Goal: Task Accomplishment & Management: Use online tool/utility

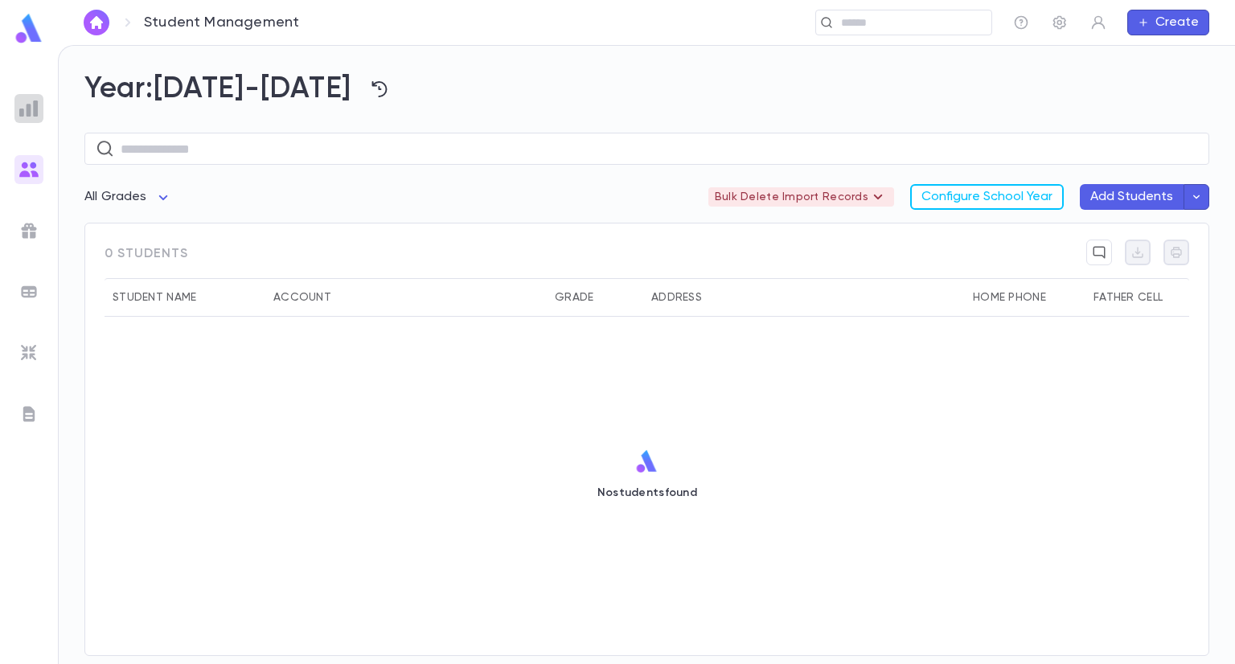
click at [38, 117] on img at bounding box center [28, 108] width 19 height 19
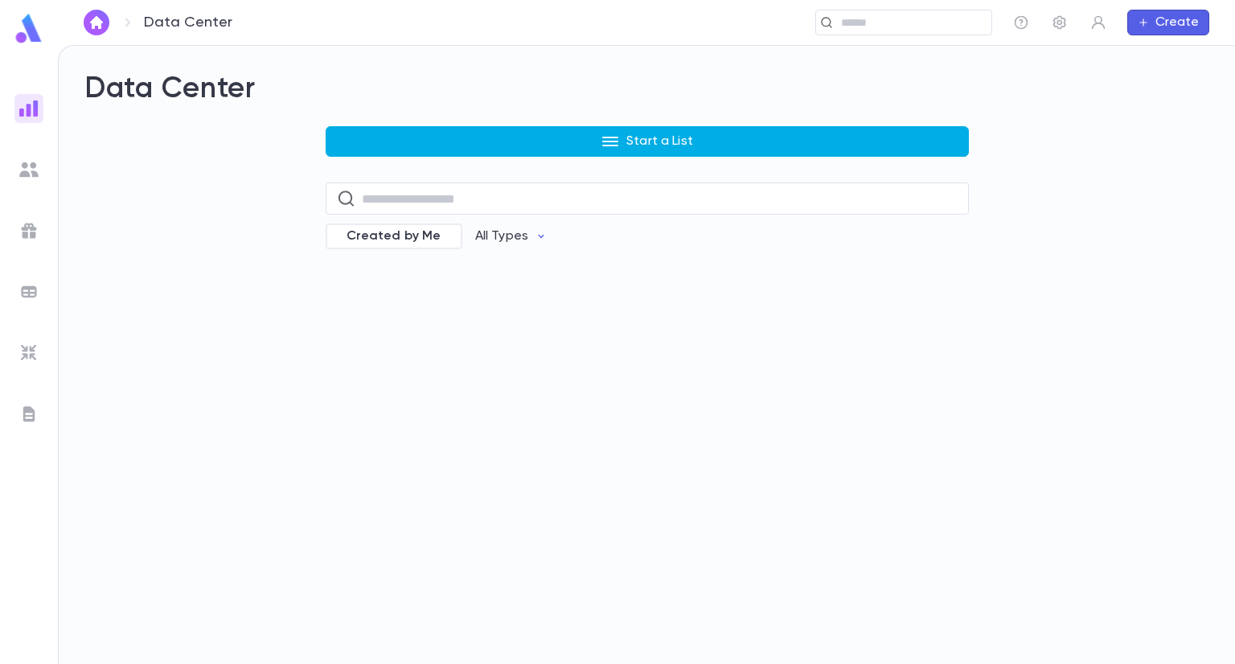
click at [640, 142] on p "Start a List" at bounding box center [659, 141] width 67 height 16
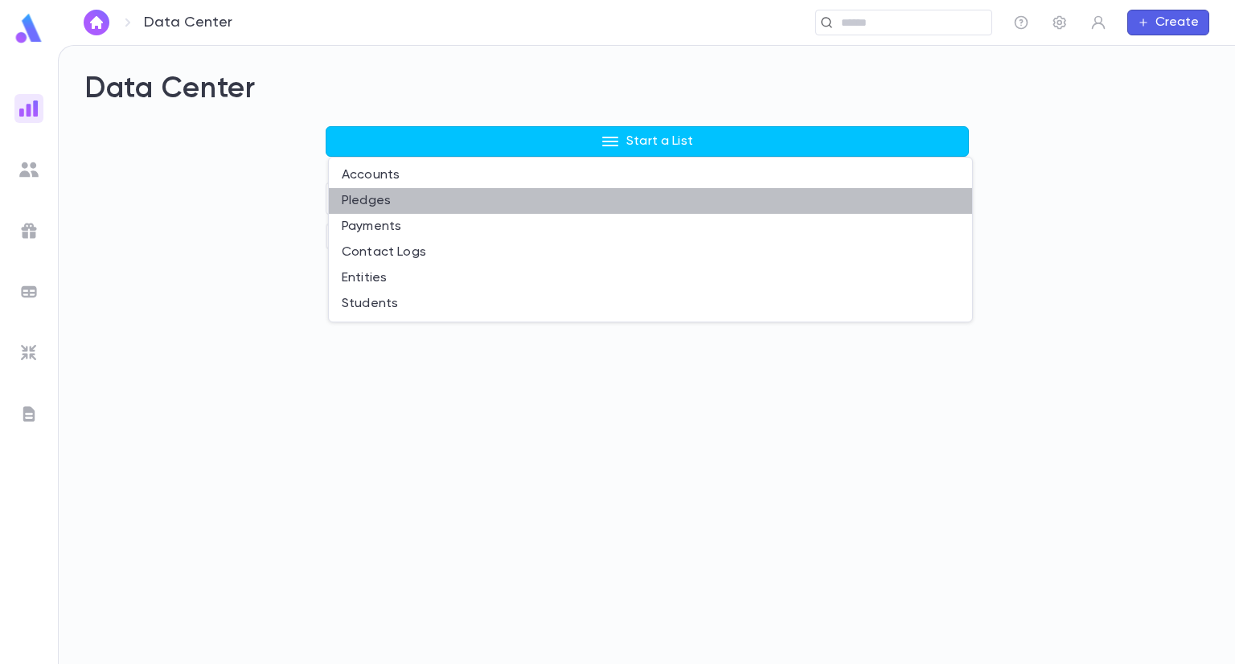
click at [413, 200] on li "Pledges" at bounding box center [650, 201] width 643 height 26
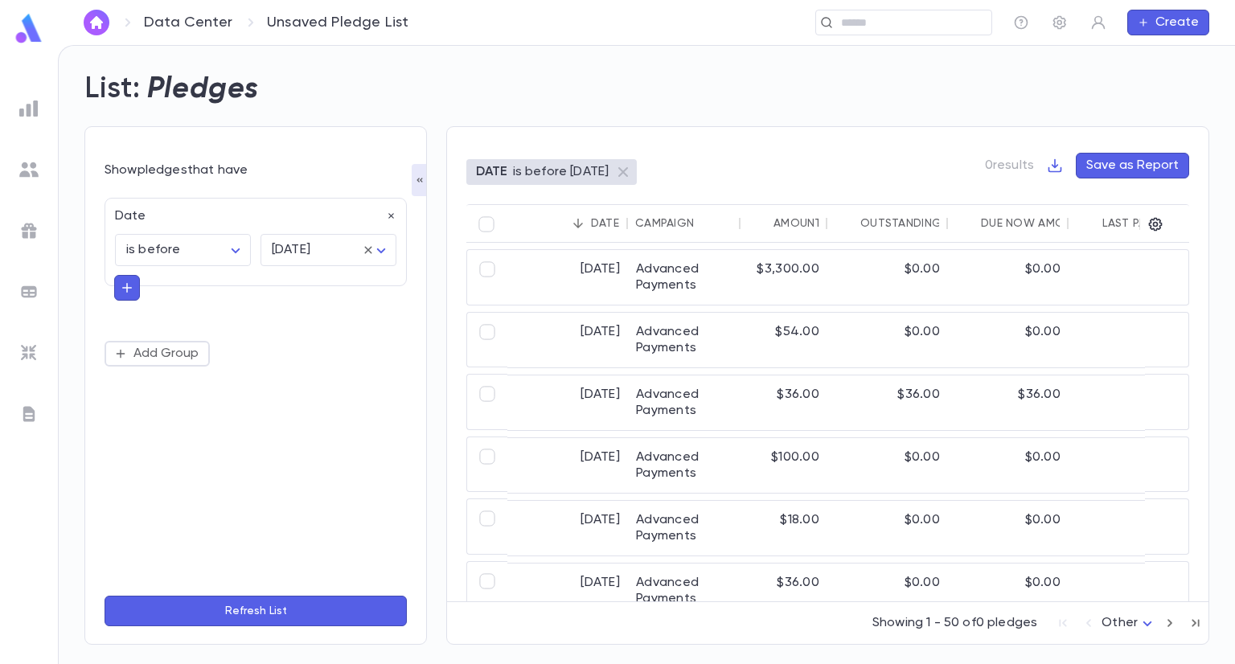
click at [124, 285] on icon "button" at bounding box center [127, 288] width 14 height 16
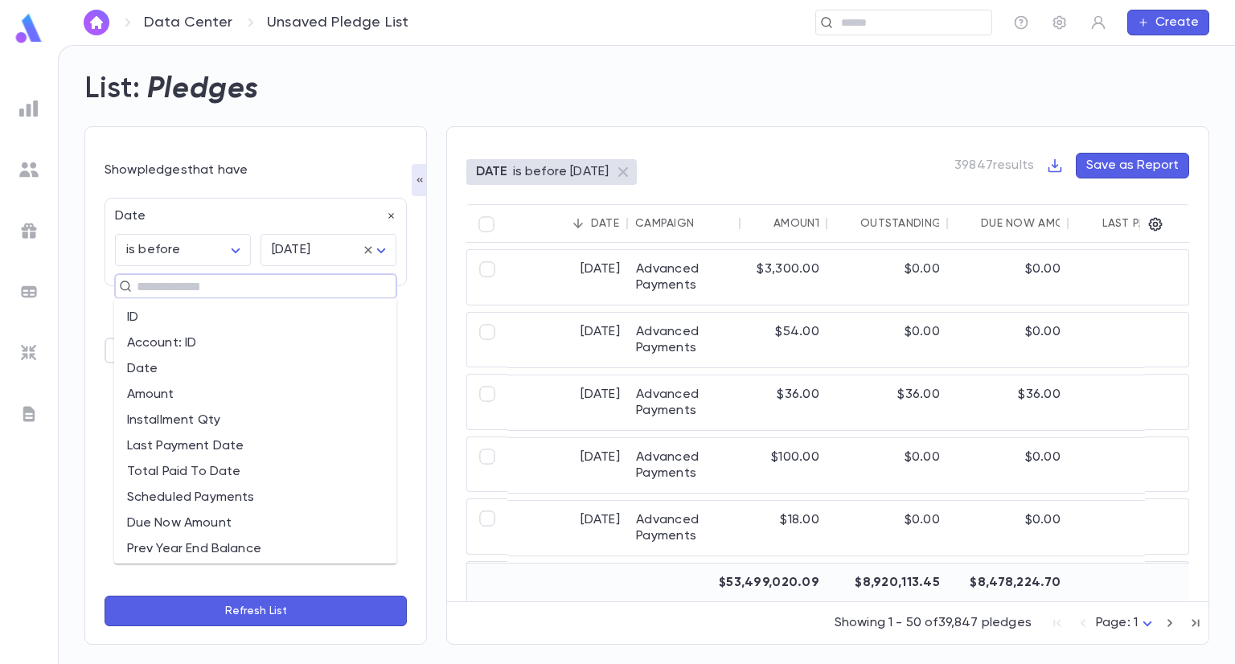
click at [183, 291] on input "text" at bounding box center [249, 286] width 234 height 23
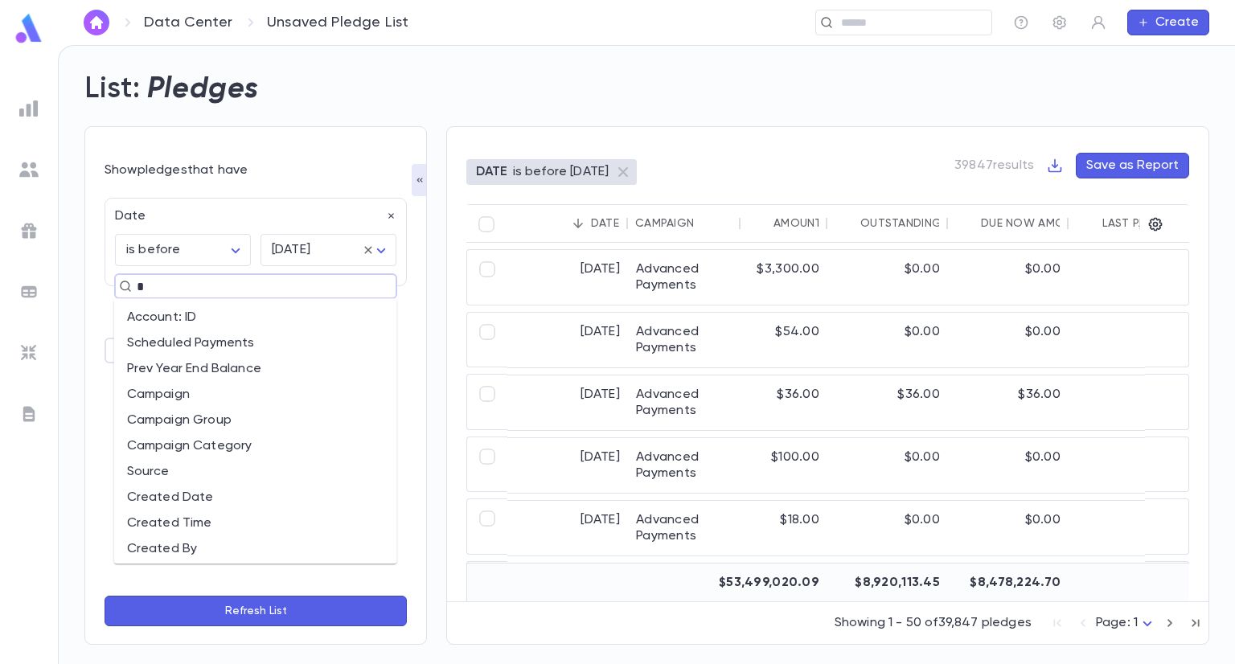
type input "**"
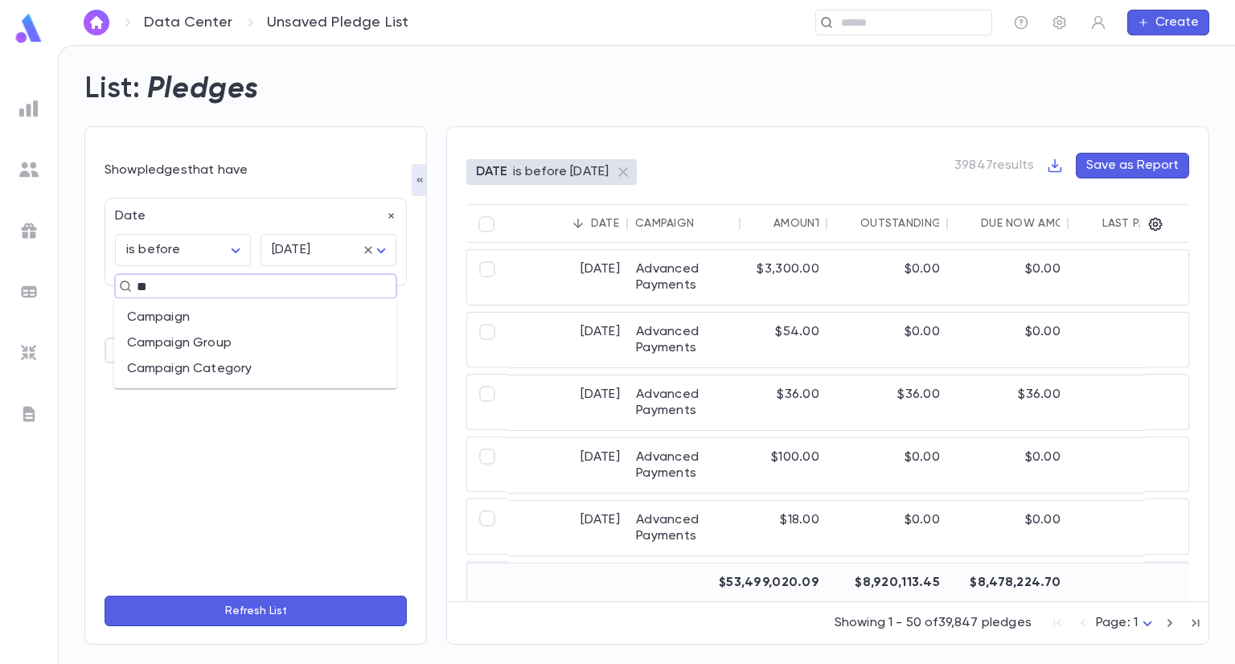
click at [199, 316] on li "Campaign" at bounding box center [255, 318] width 283 height 26
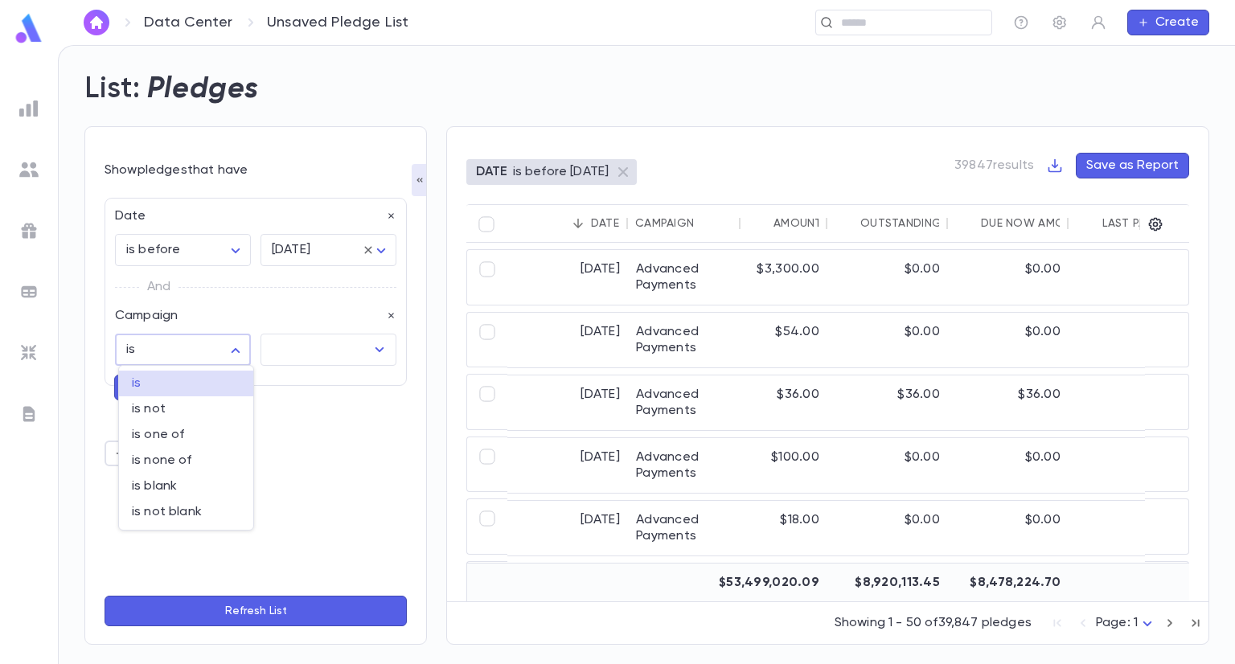
click at [232, 355] on body "Data Center Unsaved Pledge List ​ Create List: Pledges Show pledges that have D…" at bounding box center [617, 354] width 1235 height 619
click at [182, 440] on span "is one of" at bounding box center [186, 435] width 109 height 16
type input "**"
click at [386, 350] on icon "Open" at bounding box center [379, 349] width 19 height 19
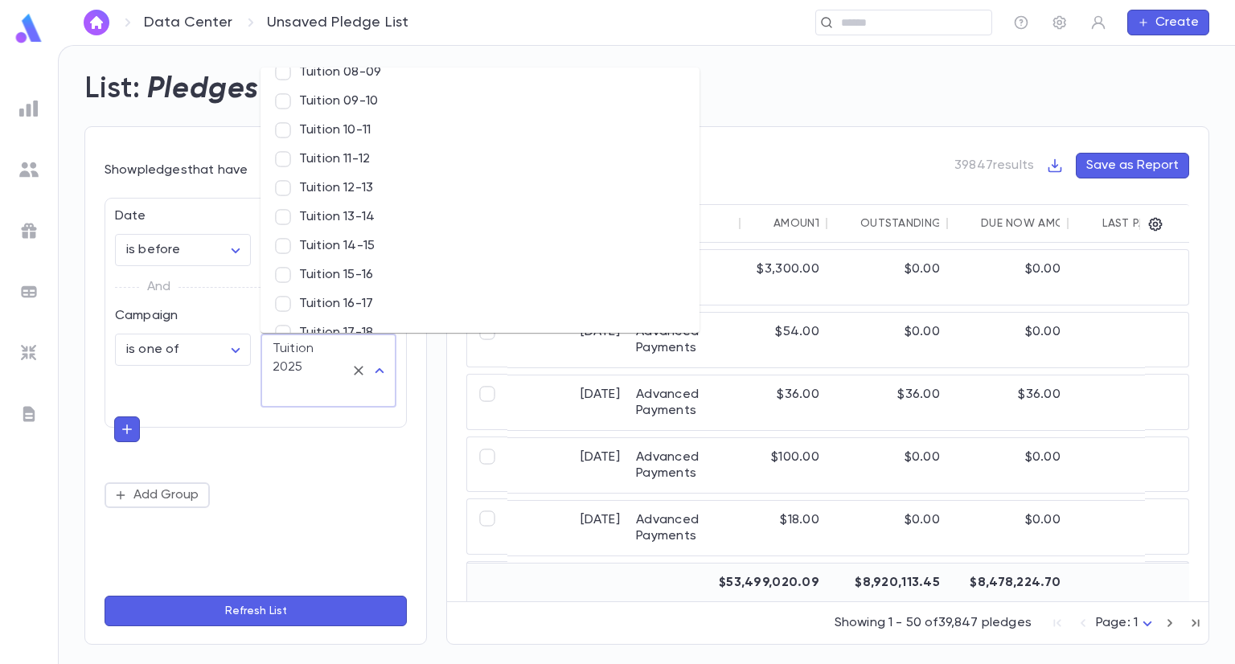
scroll to position [9538, 0]
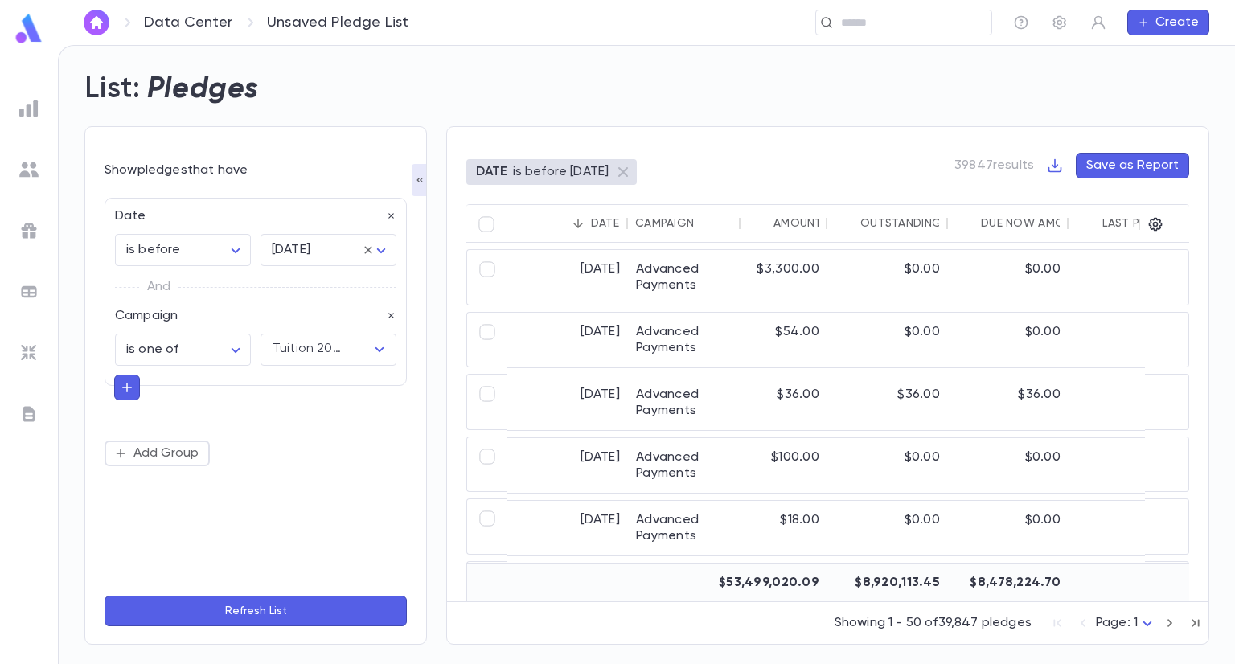
click at [251, 612] on button "Refresh List" at bounding box center [256, 611] width 302 height 31
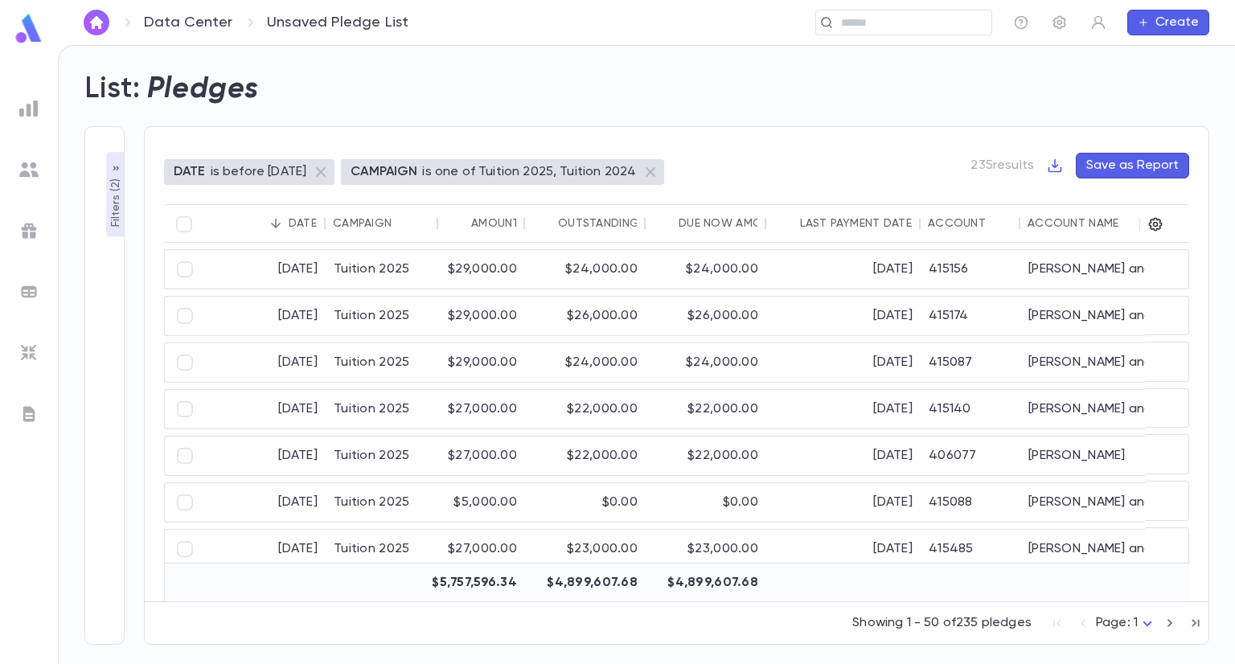
click at [1068, 228] on div "Account Name" at bounding box center [1072, 223] width 91 height 13
click at [1071, 275] on div "[PERSON_NAME], [PERSON_NAME]" at bounding box center [1140, 269] width 241 height 39
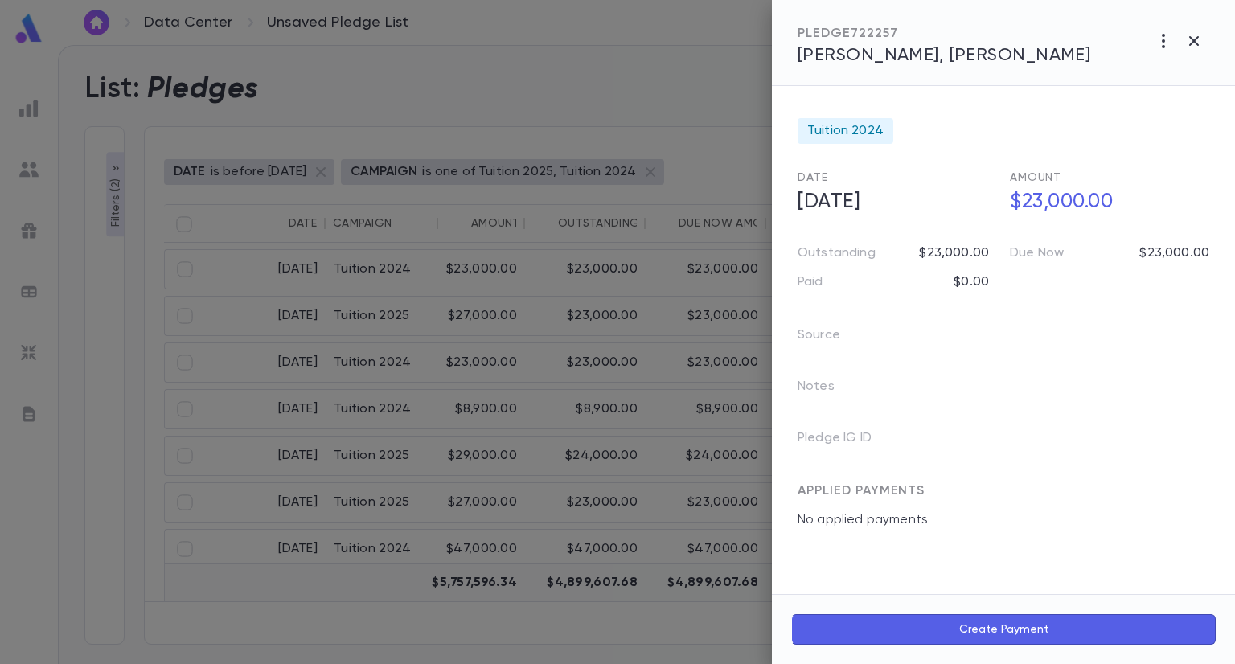
click at [900, 52] on span "[PERSON_NAME], [PERSON_NAME]" at bounding box center [944, 56] width 293 height 18
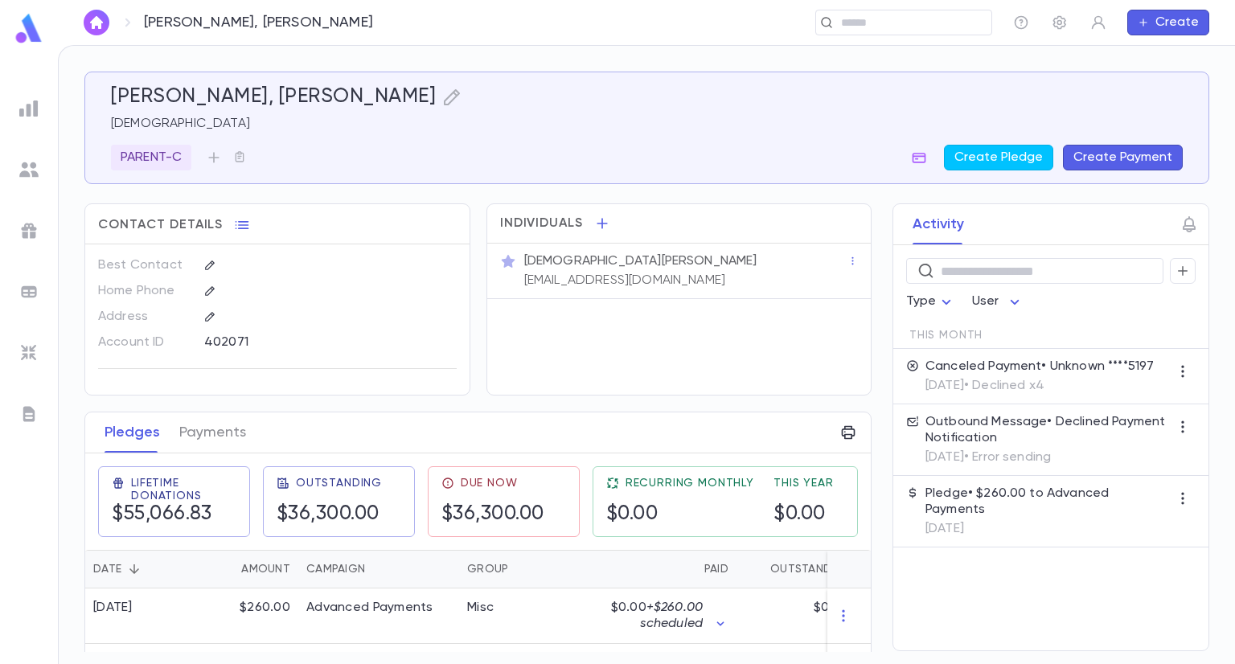
click at [868, 371] on div "Activity ​ Type User This Month Canceled Payment • Unknown ****5197 [DATE] • De…" at bounding box center [1036, 427] width 346 height 448
click at [220, 423] on button "Payments" at bounding box center [212, 432] width 67 height 40
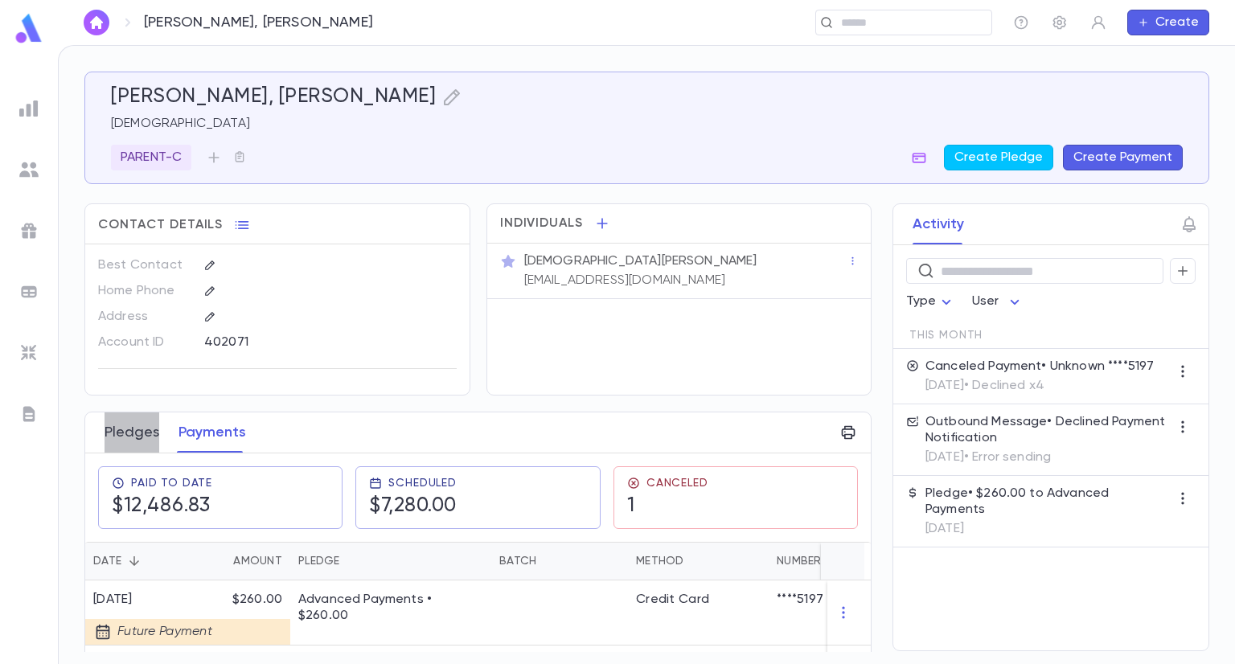
click at [117, 425] on button "Pledges" at bounding box center [132, 432] width 55 height 40
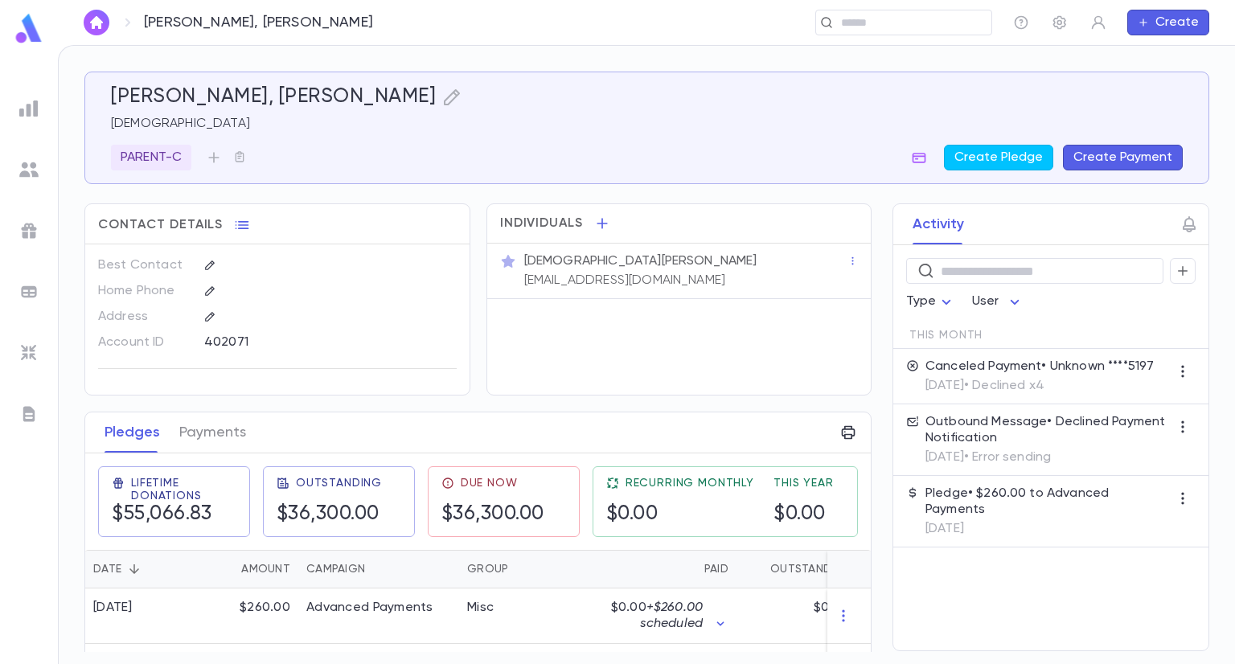
click at [865, 625] on div "Activity ​ Type User This Month Canceled Payment • Unknown ****5197 [DATE] • De…" at bounding box center [1036, 427] width 346 height 448
drag, startPoint x: 867, startPoint y: 272, endPoint x: 830, endPoint y: 400, distance: 134.1
drag, startPoint x: 830, startPoint y: 400, endPoint x: 896, endPoint y: 588, distance: 198.6
click at [896, 588] on div "​ Type User This Month Canceled Payment • Unknown ****5197 [DATE] • Declined x4…" at bounding box center [1050, 447] width 315 height 405
click at [225, 416] on button "Payments" at bounding box center [212, 432] width 67 height 40
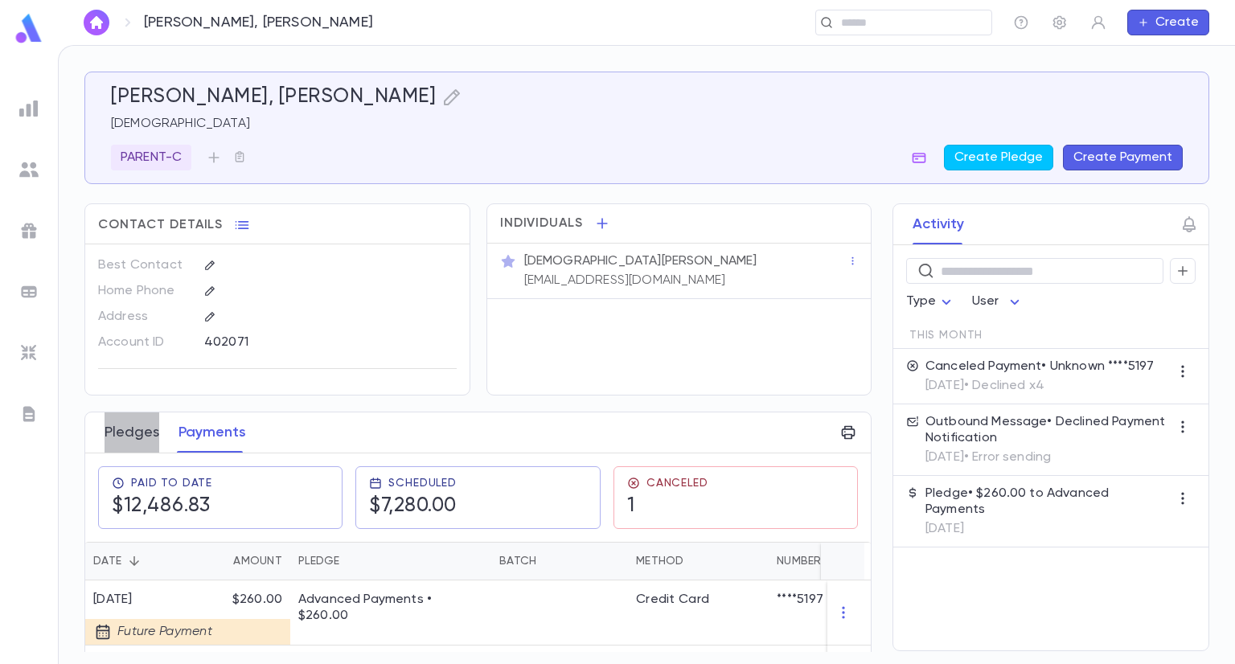
click at [135, 428] on button "Pledges" at bounding box center [132, 432] width 55 height 40
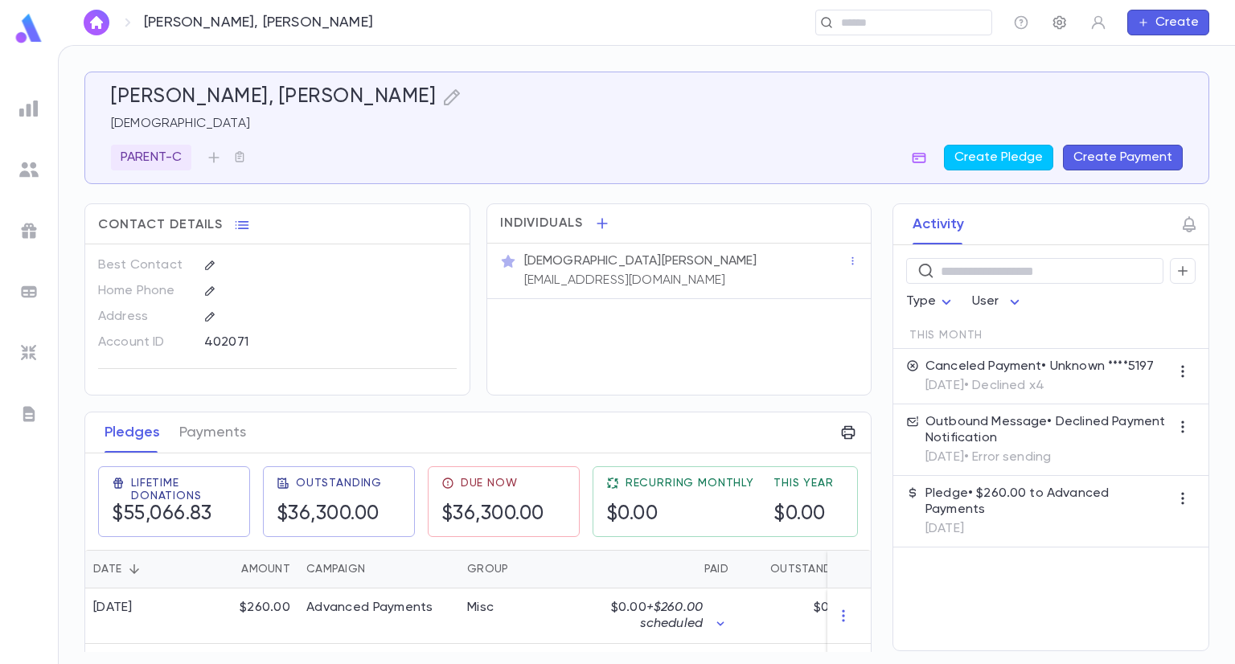
click at [1060, 21] on icon "button" at bounding box center [1059, 23] width 13 height 14
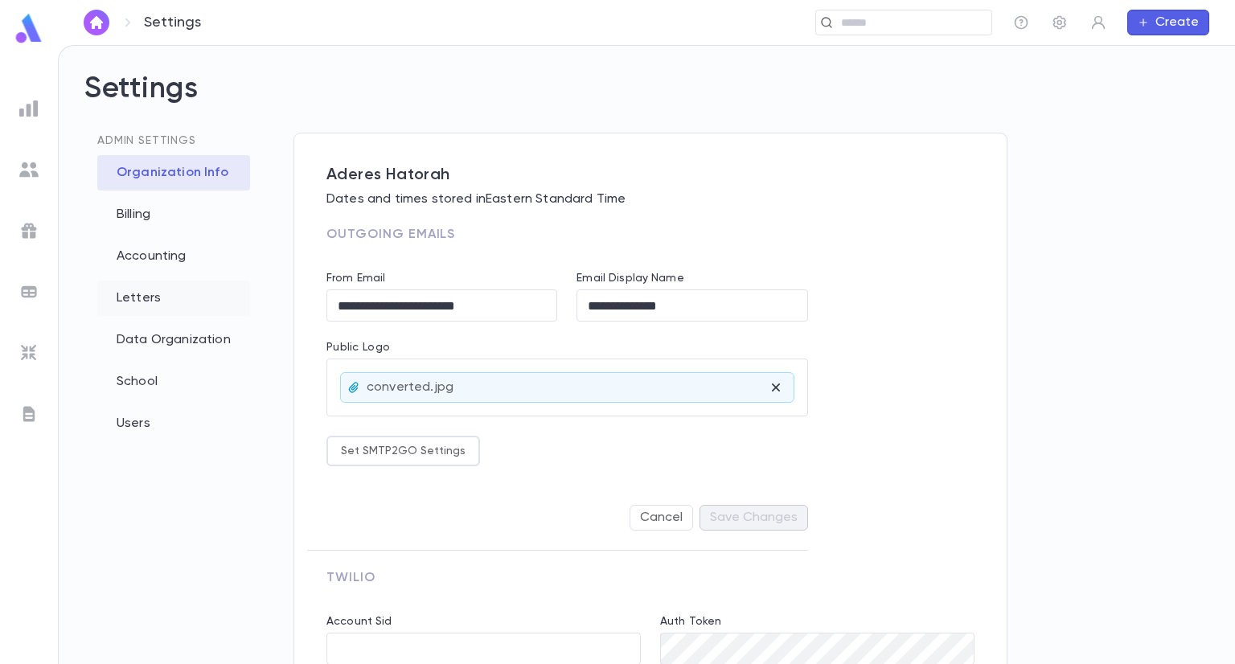
click at [137, 301] on div "Letters" at bounding box center [173, 298] width 153 height 35
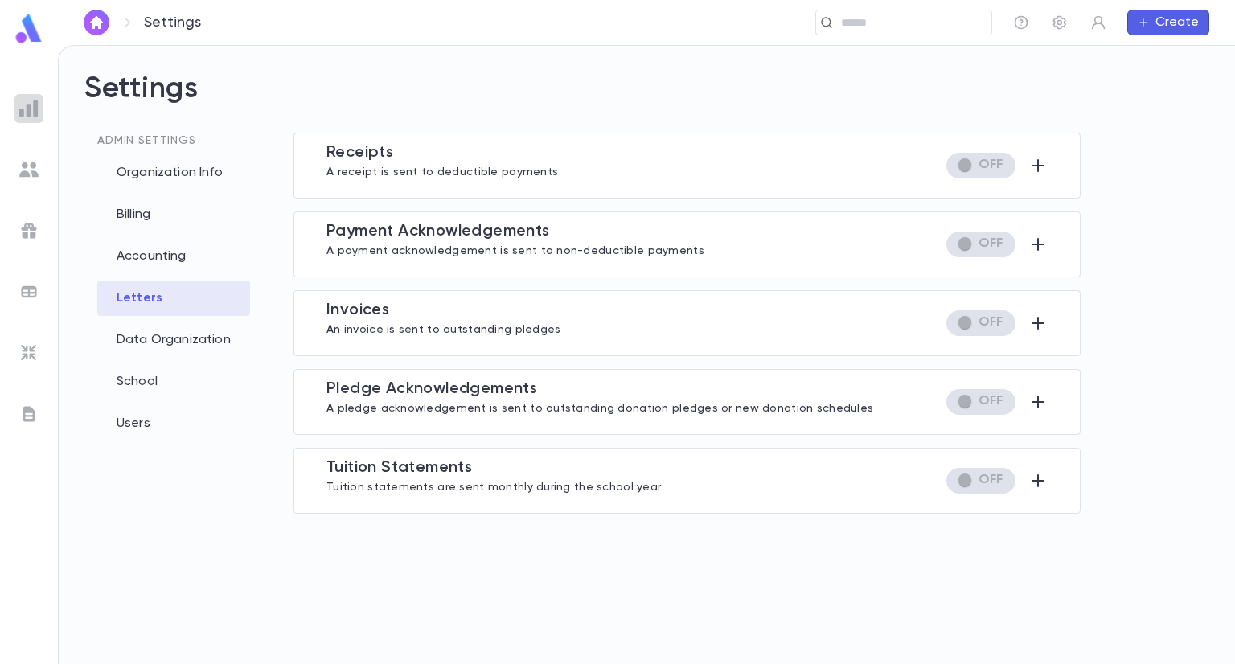
click at [23, 113] on img at bounding box center [28, 108] width 19 height 19
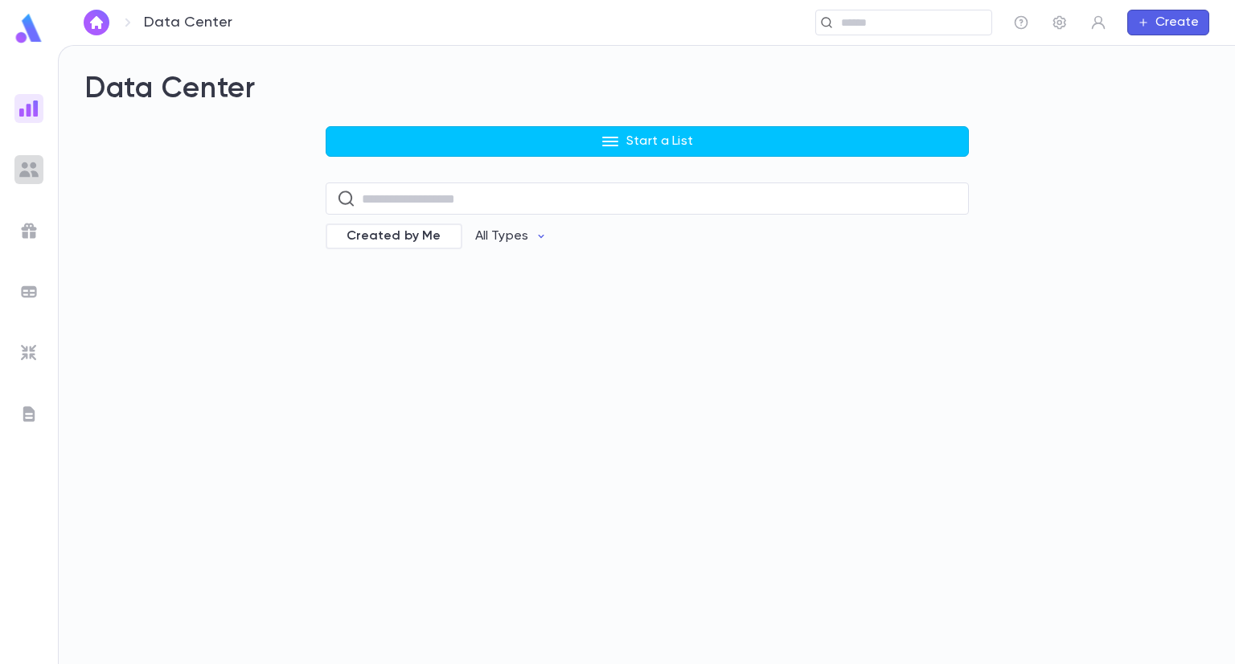
click at [32, 165] on img at bounding box center [28, 169] width 19 height 19
